Goal: Transaction & Acquisition: Book appointment/travel/reservation

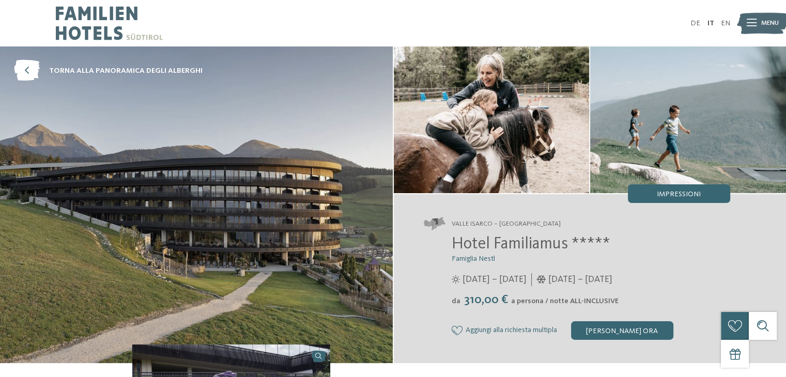
click at [756, 23] on img at bounding box center [762, 23] width 51 height 26
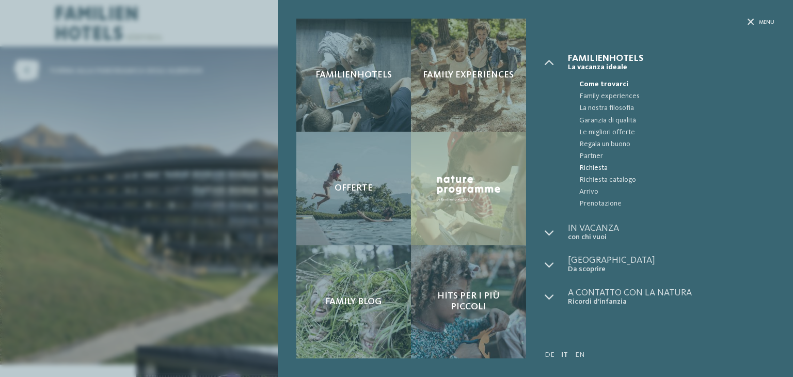
click at [598, 167] on span "Richiesta" at bounding box center [677, 168] width 195 height 12
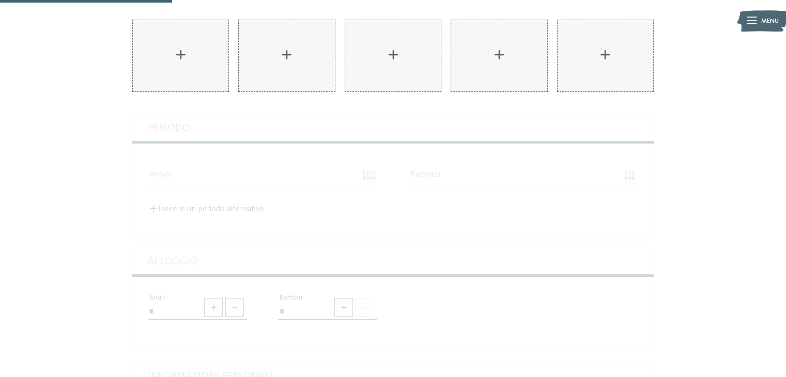
scroll to position [155, 0]
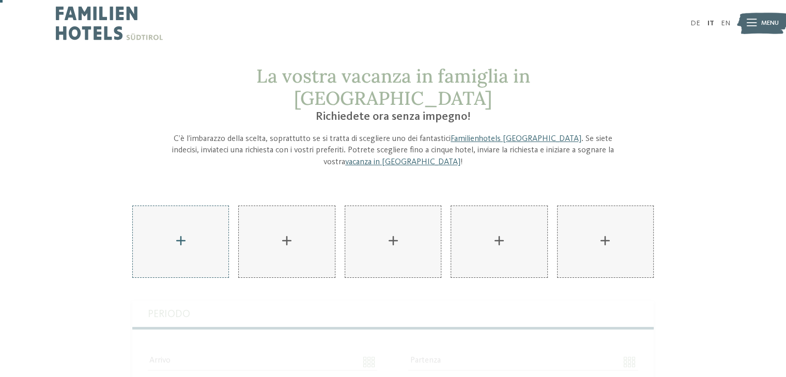
scroll to position [52, 0]
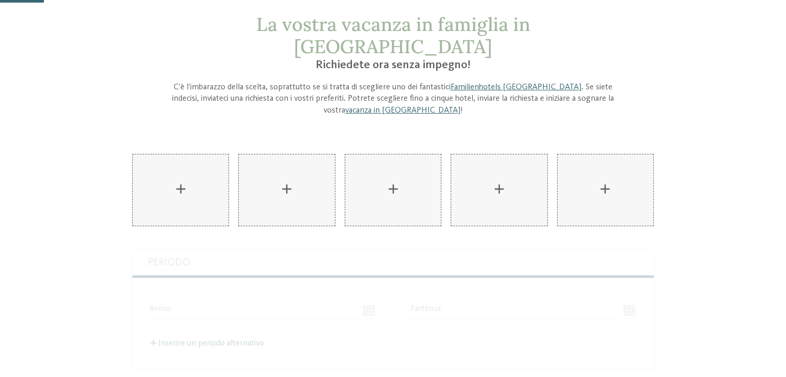
click at [207, 163] on div "AKI Family Resort PLOSE aggiungere" at bounding box center [181, 190] width 96 height 72
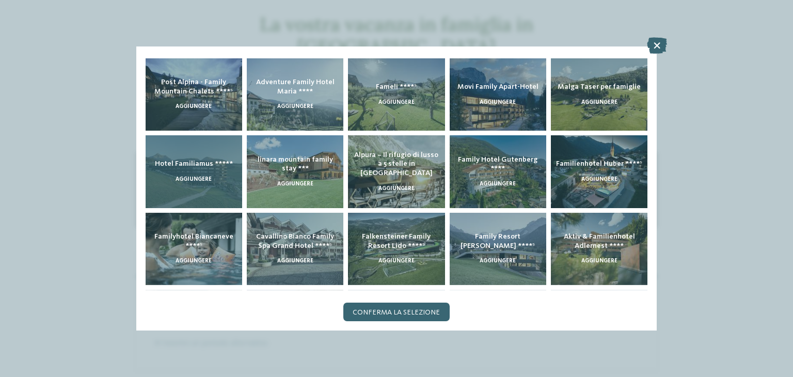
click at [199, 174] on div "Hotel Familiamus ***** aggiungere" at bounding box center [194, 171] width 97 height 73
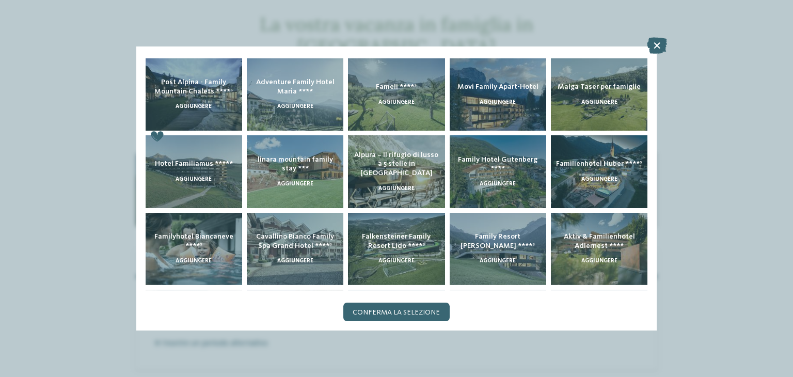
click at [410, 315] on span "Conferma la selezione" at bounding box center [396, 312] width 87 height 7
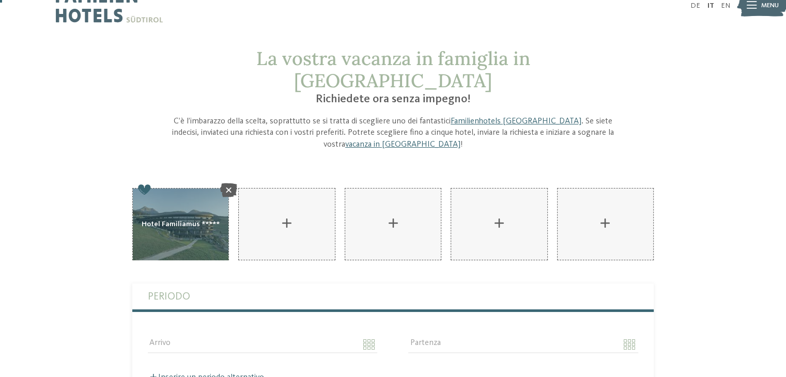
scroll to position [0, 0]
